Goal: Check status: Check status

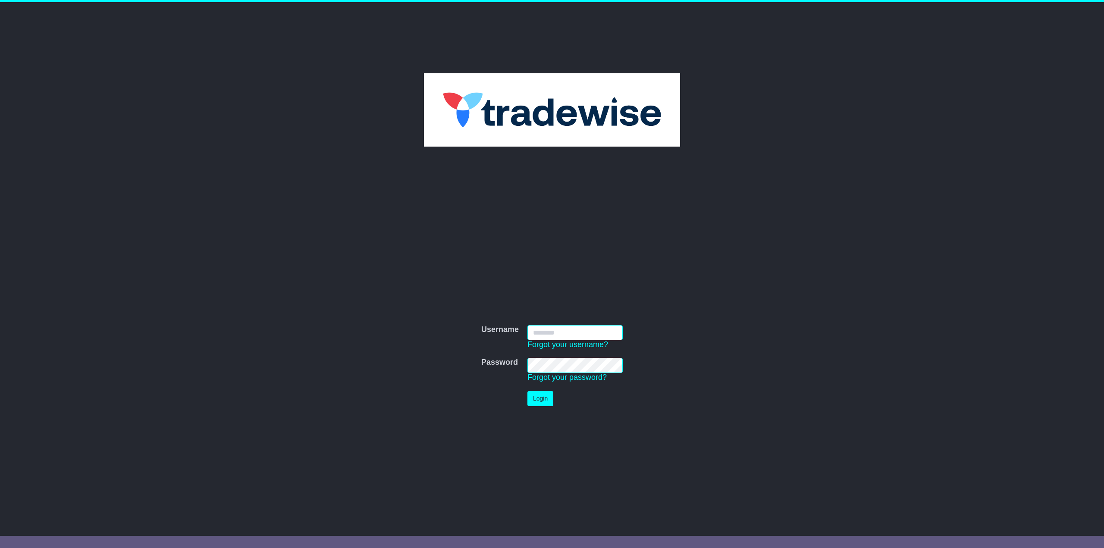
type input "**********"
click at [545, 395] on button "Login" at bounding box center [540, 398] width 26 height 15
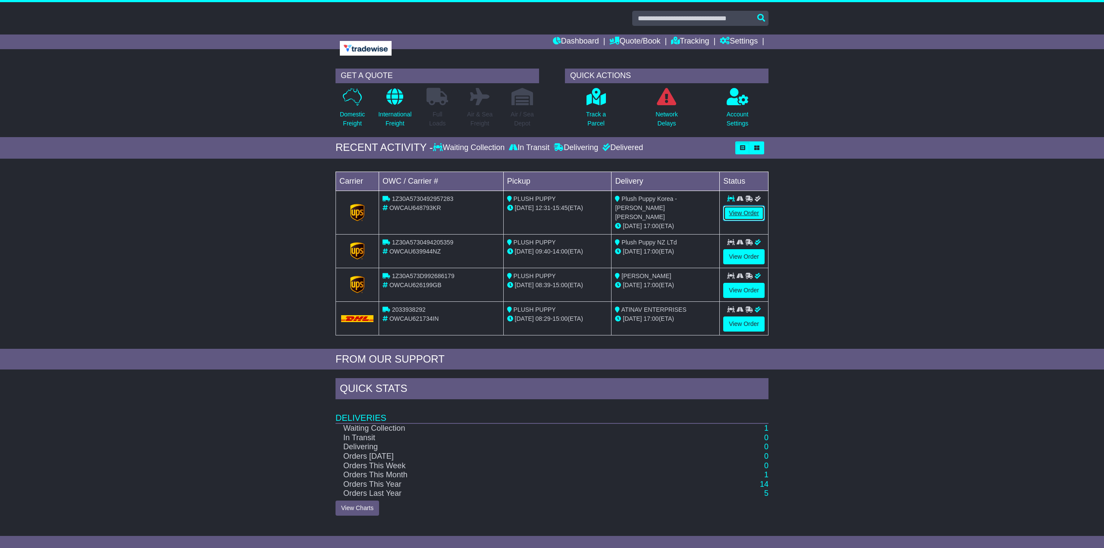
click at [739, 215] on link "View Order" at bounding box center [743, 213] width 41 height 15
